Goal: Download file/media

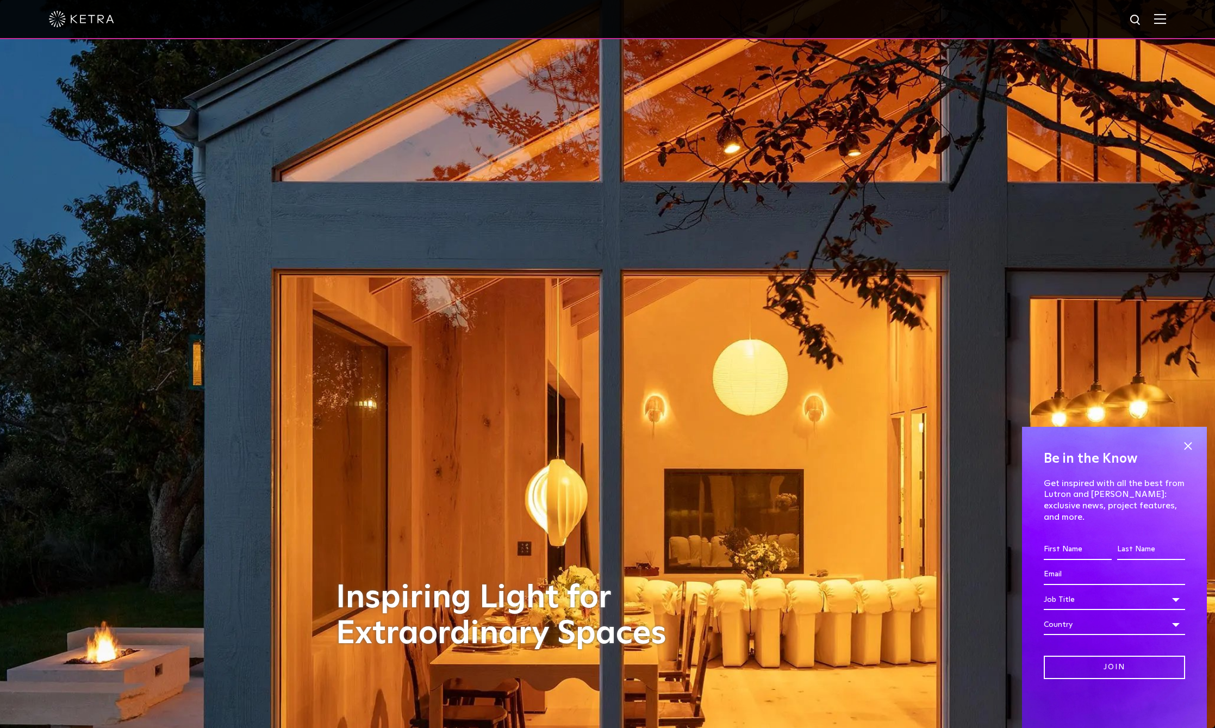
click at [1188, 17] on div at bounding box center [607, 19] width 1215 height 39
click at [1166, 20] on img at bounding box center [1160, 19] width 12 height 10
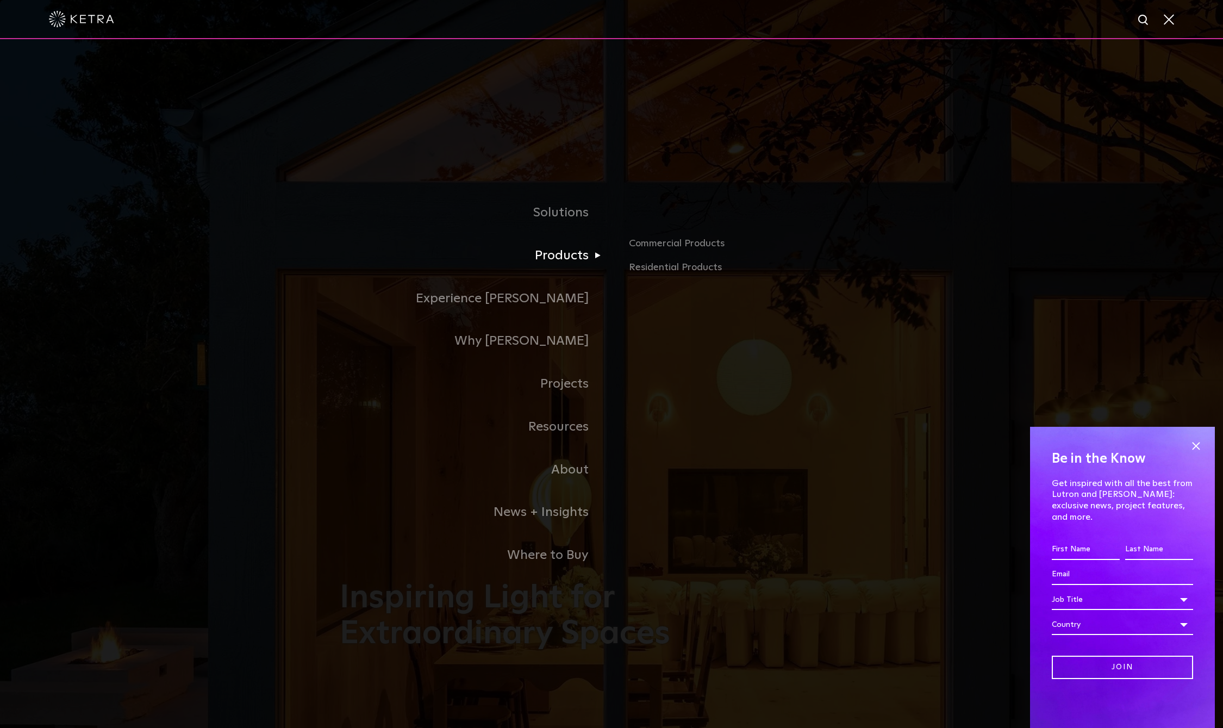
click at [570, 257] on link "Products" at bounding box center [476, 255] width 272 height 43
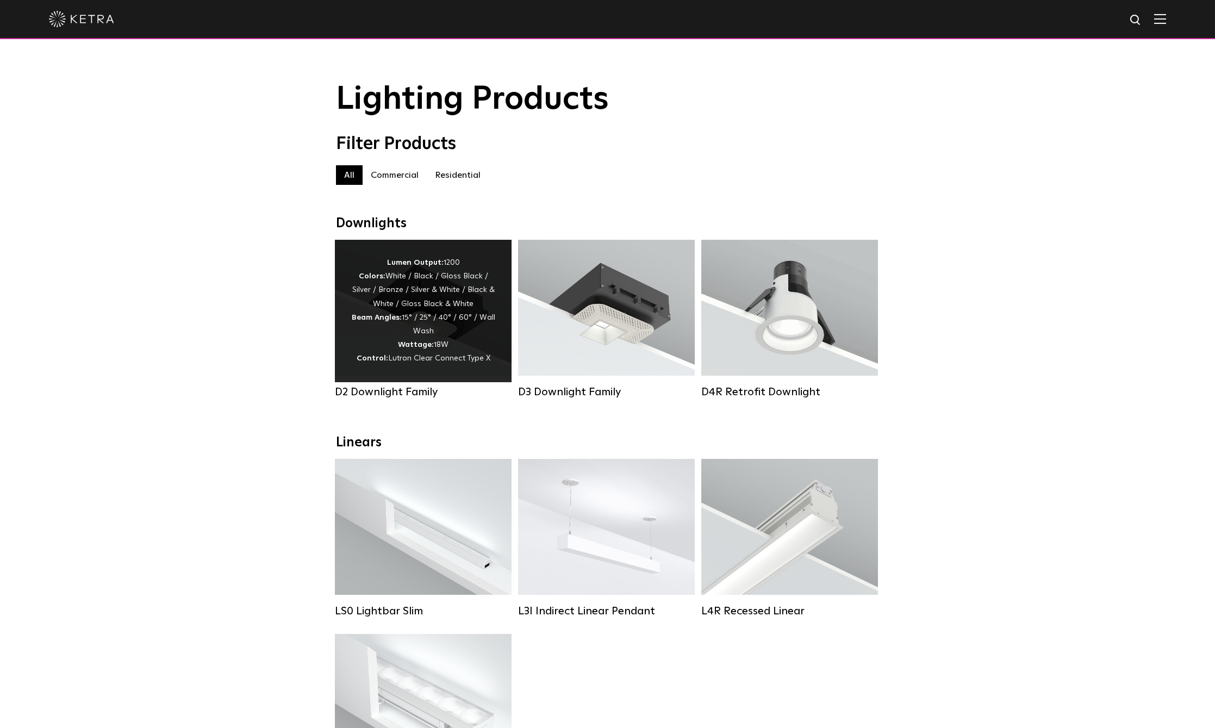
click at [390, 394] on div "D2 Downlight Family" at bounding box center [423, 392] width 177 height 13
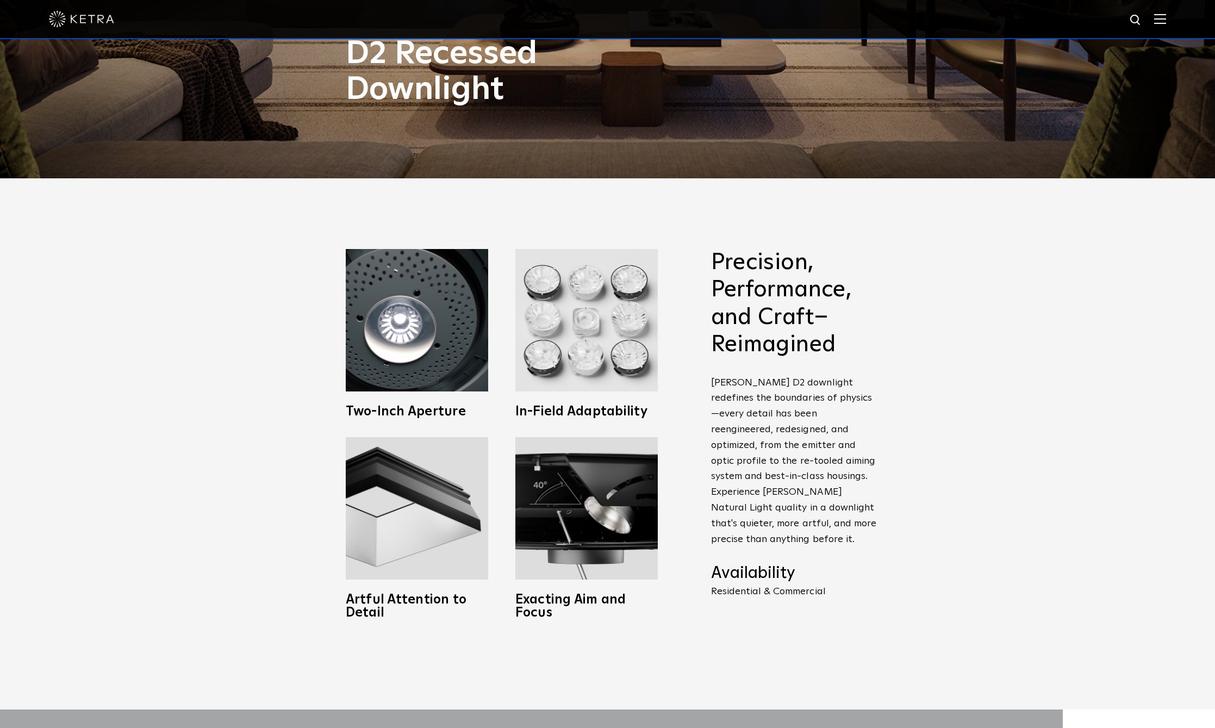
scroll to position [634, 0]
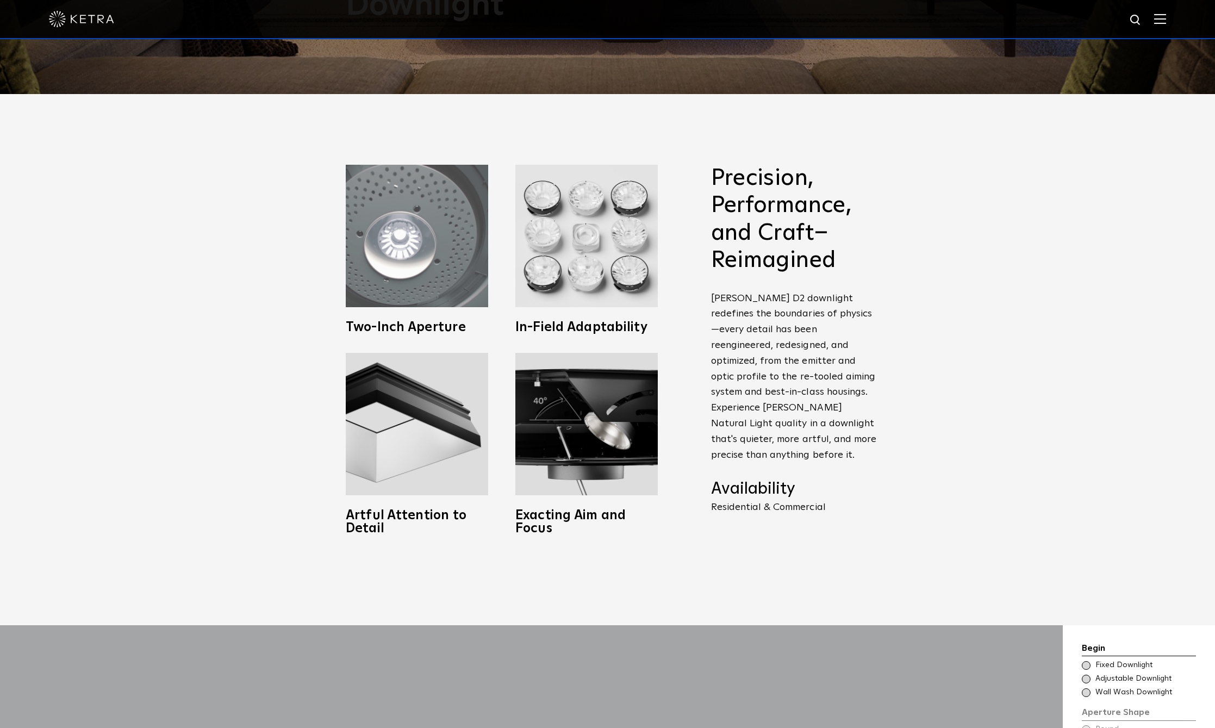
click at [405, 328] on h3 "Two-Inch Aperture" at bounding box center [417, 327] width 142 height 13
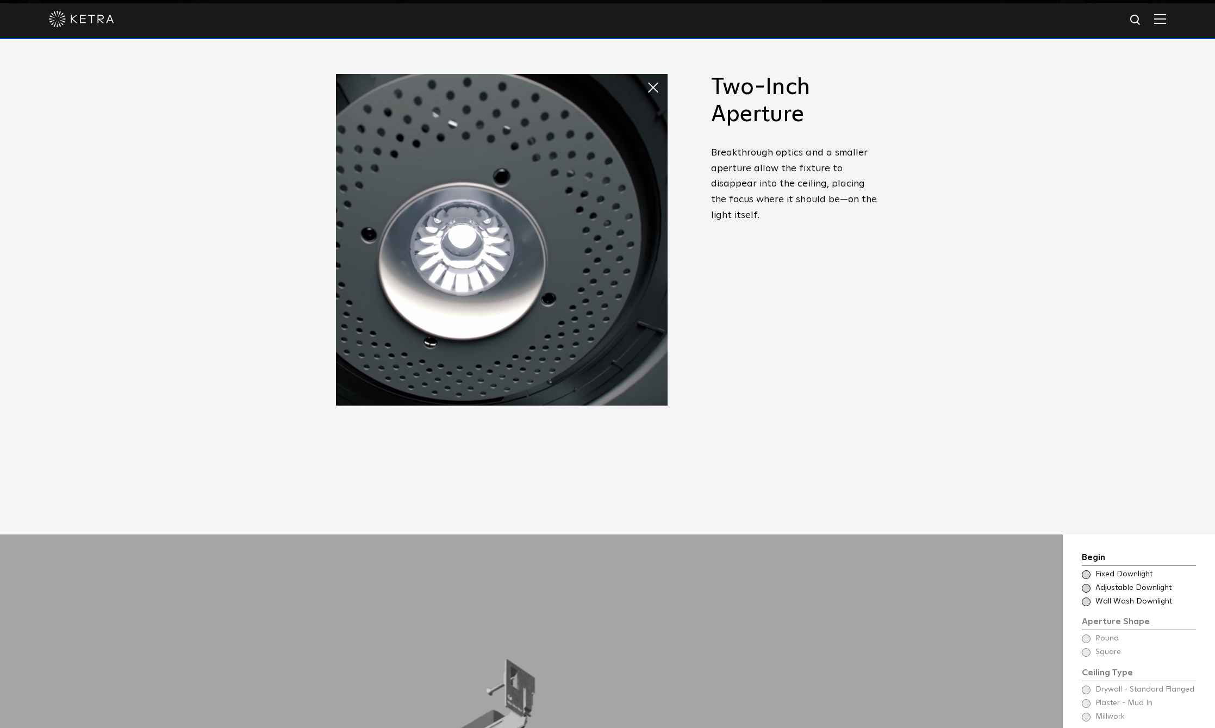
scroll to position [453, 0]
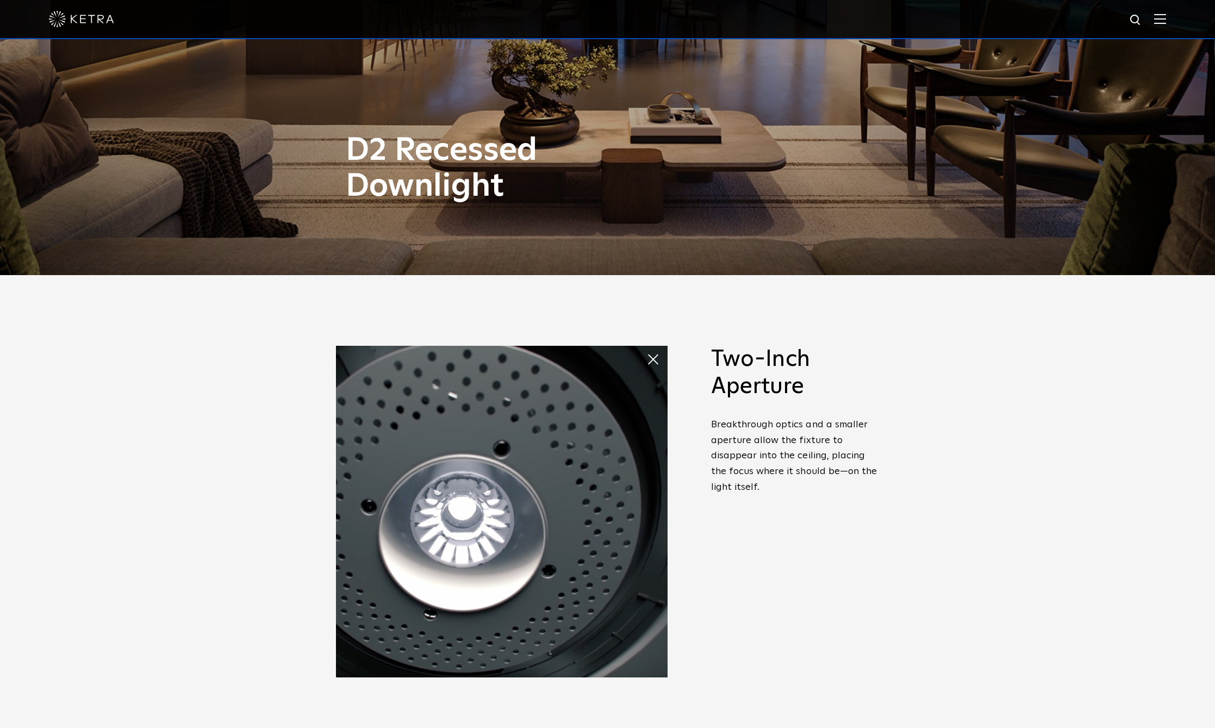
click at [647, 349] on span at bounding box center [647, 349] width 0 height 0
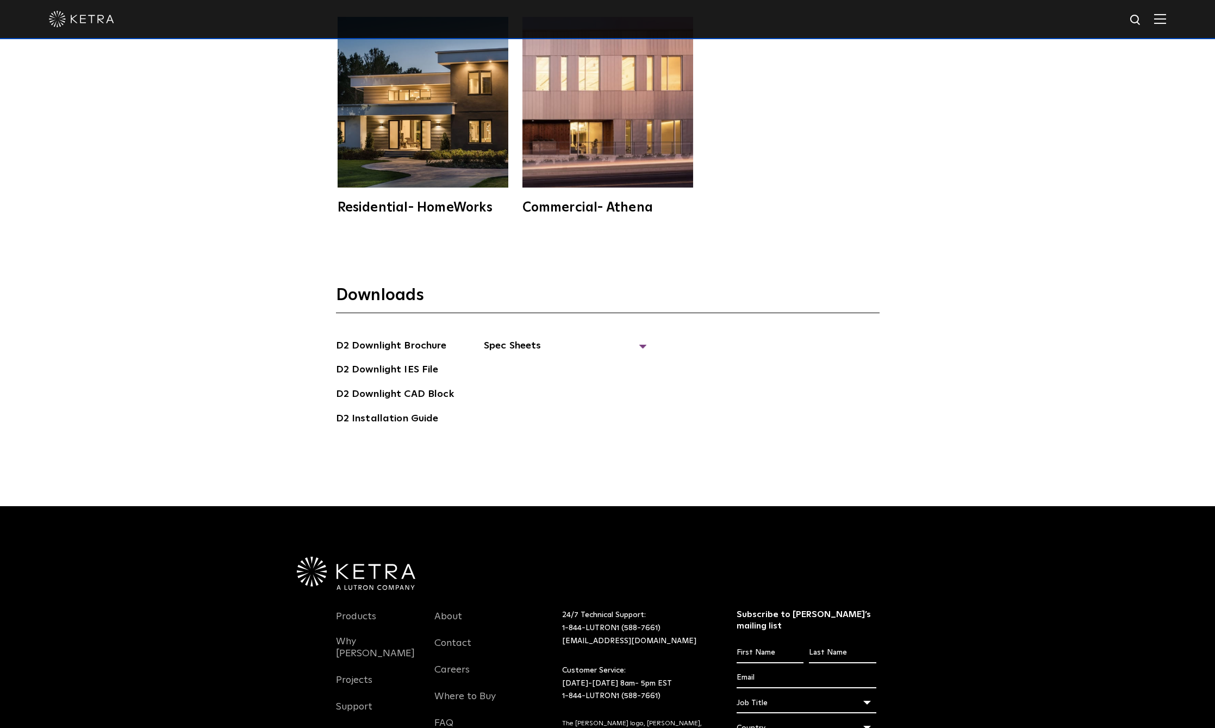
scroll to position [3625, 0]
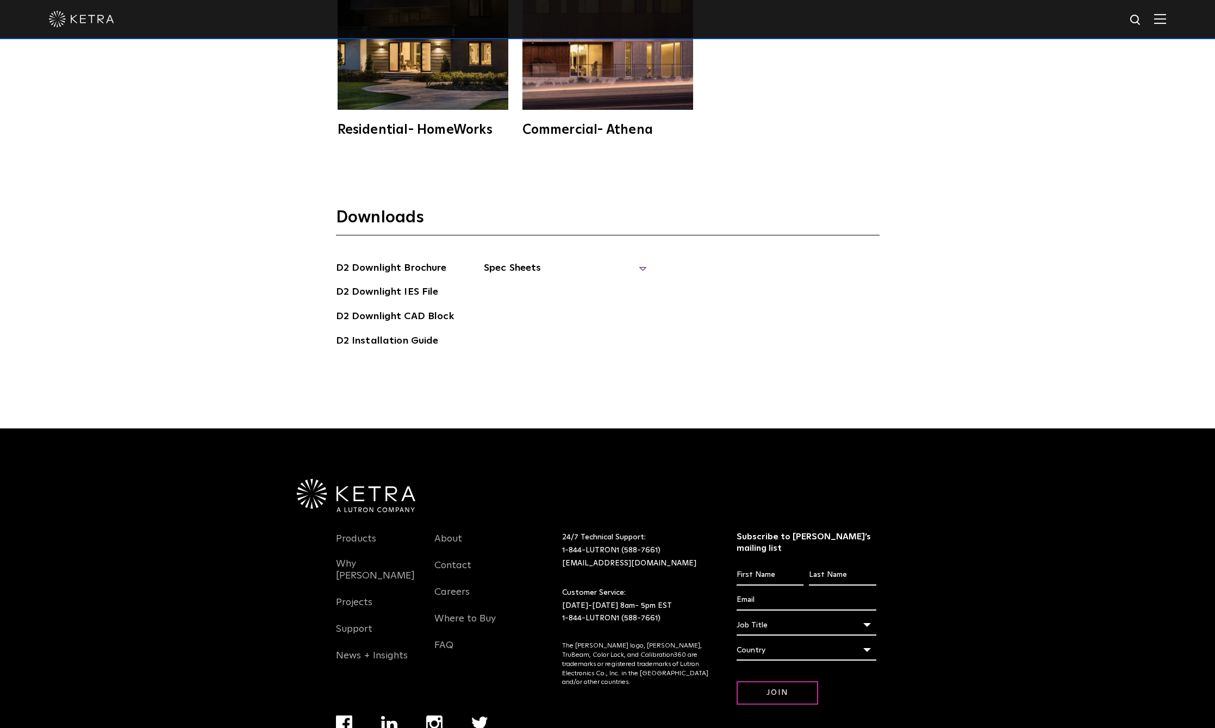
click at [504, 260] on span "Spec Sheets" at bounding box center [565, 272] width 163 height 24
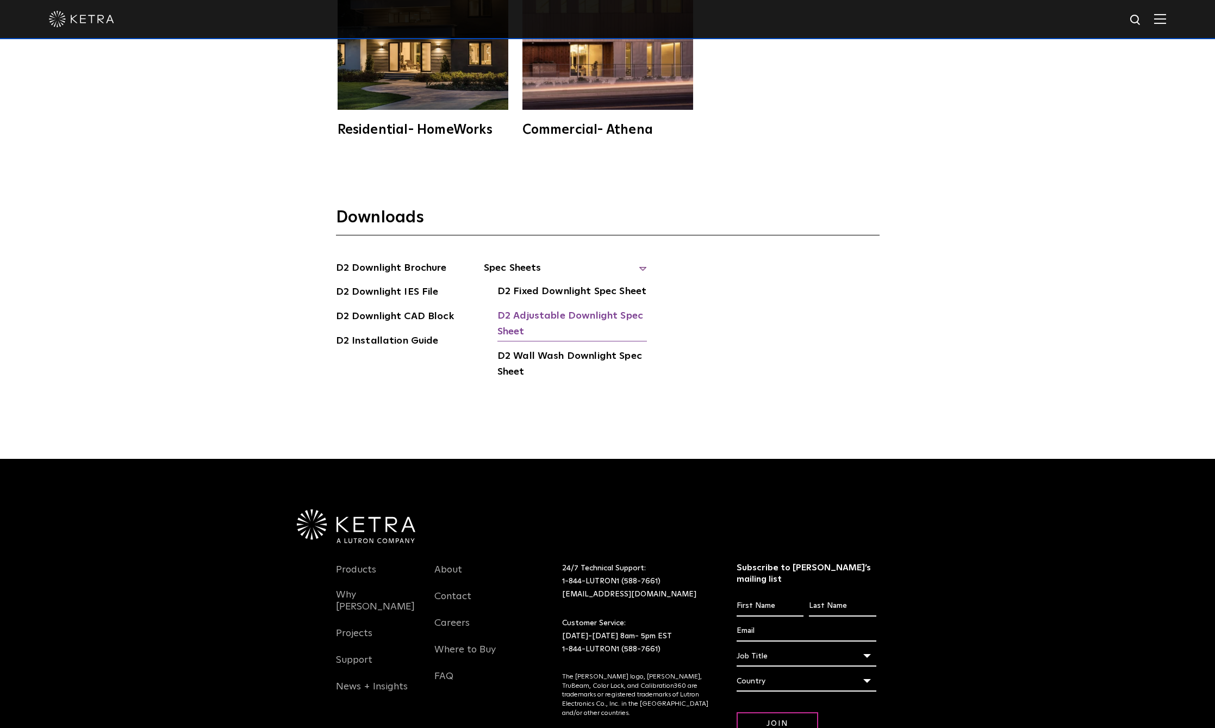
click at [551, 308] on link "D2 Adjustable Downlight Spec Sheet" at bounding box center [573, 324] width 150 height 33
